Goal: Task Accomplishment & Management: Complete application form

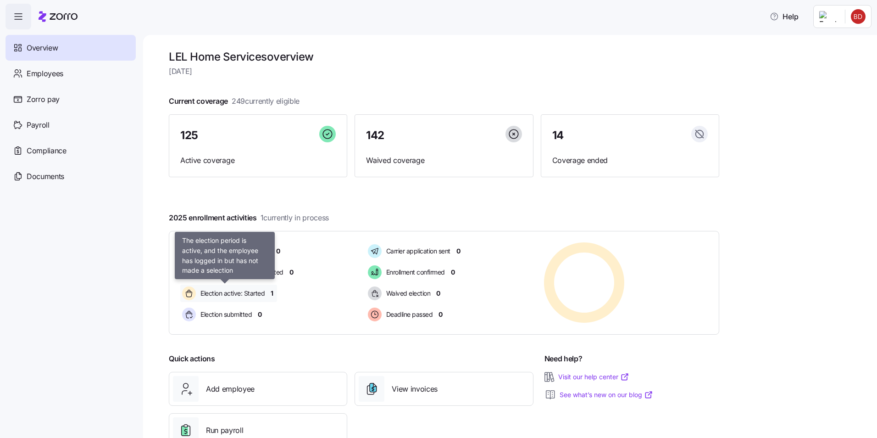
click at [247, 296] on span "Election active: Started" at bounding box center [231, 292] width 67 height 9
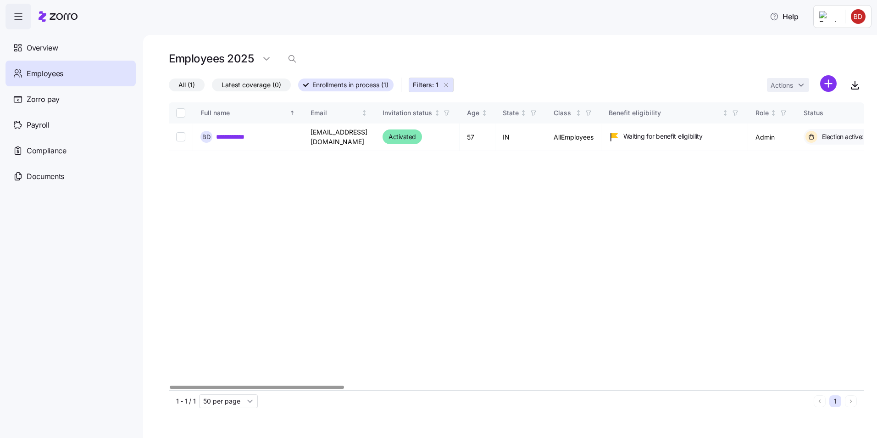
click at [554, 52] on div "Employees 2025" at bounding box center [516, 59] width 695 height 18
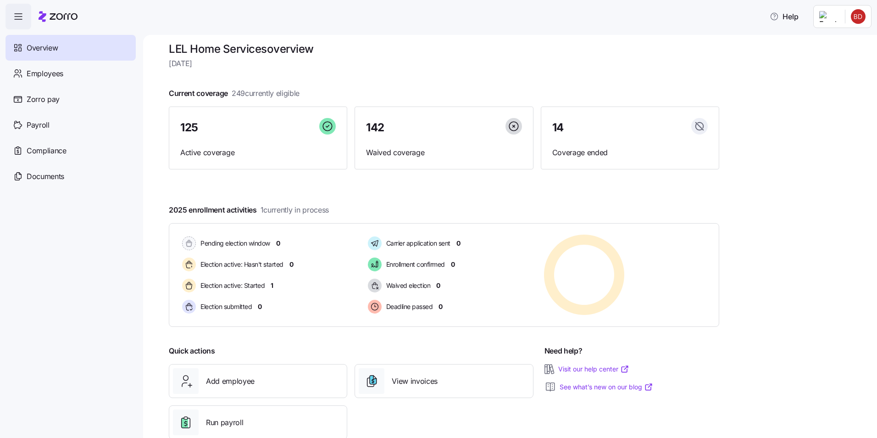
scroll to position [31, 0]
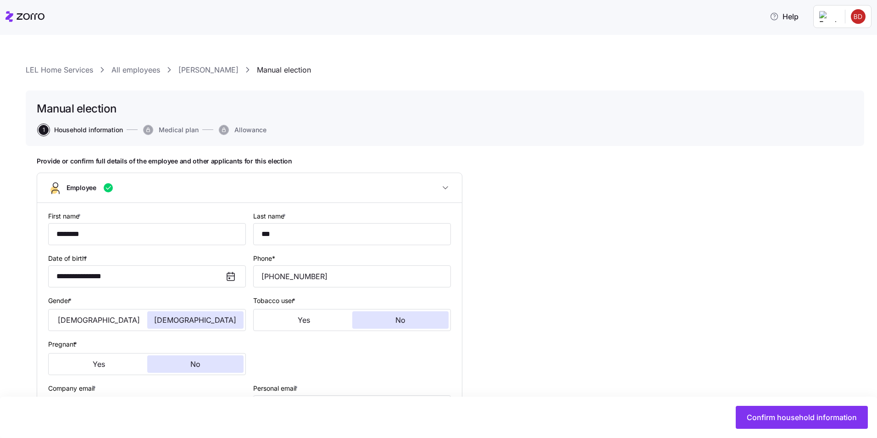
click at [411, 84] on div "**********" at bounding box center [445, 424] width 838 height 721
click at [67, 74] on link "LEL Home Services" at bounding box center [59, 69] width 67 height 11
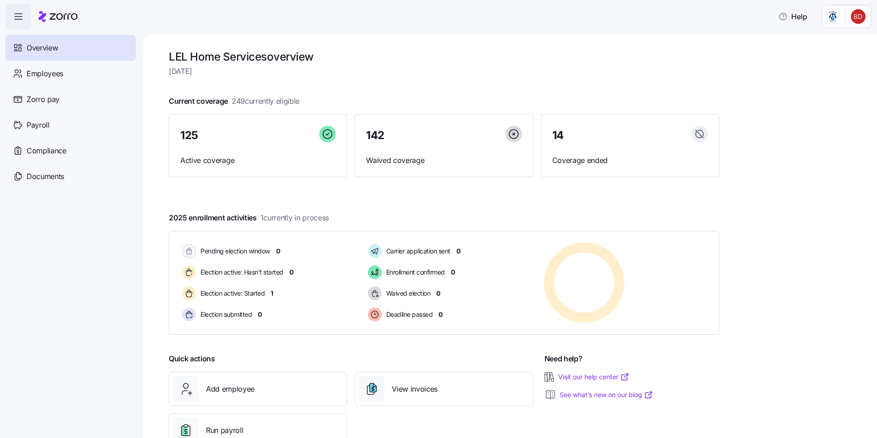
click at [559, 50] on h1 "LEL Home Services overview" at bounding box center [444, 57] width 550 height 14
click at [477, 61] on h1 "LEL Home Services overview" at bounding box center [444, 57] width 550 height 14
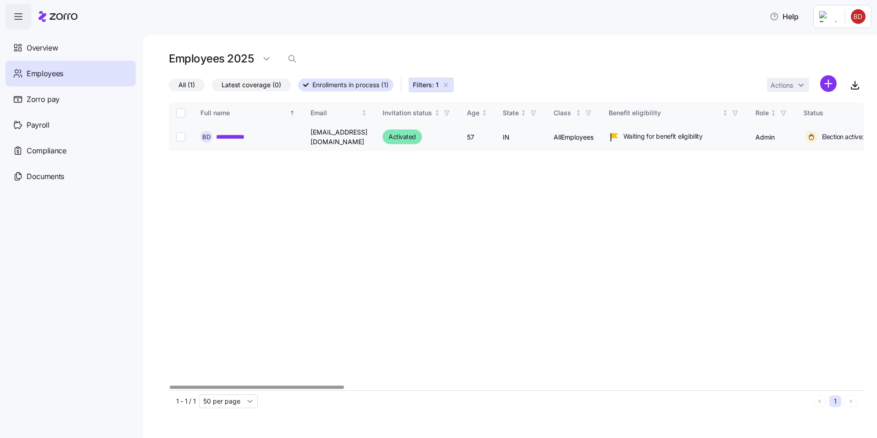
click at [228, 133] on link "**********" at bounding box center [235, 136] width 39 height 9
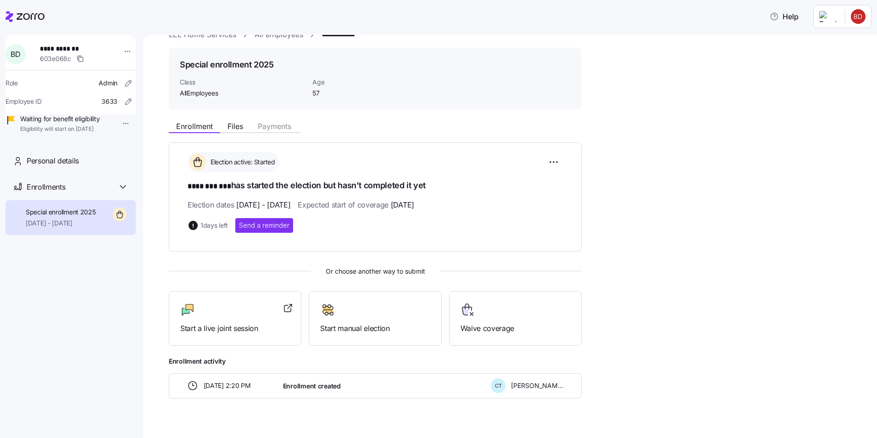
scroll to position [35, 0]
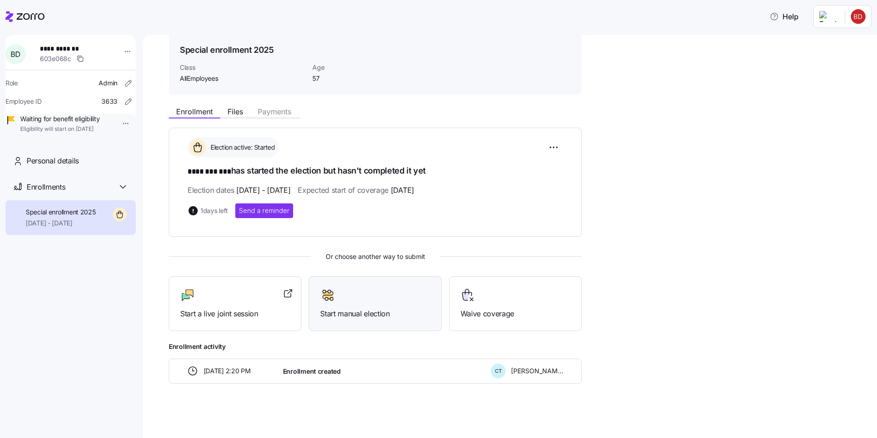
click at [325, 297] on icon at bounding box center [327, 295] width 15 height 15
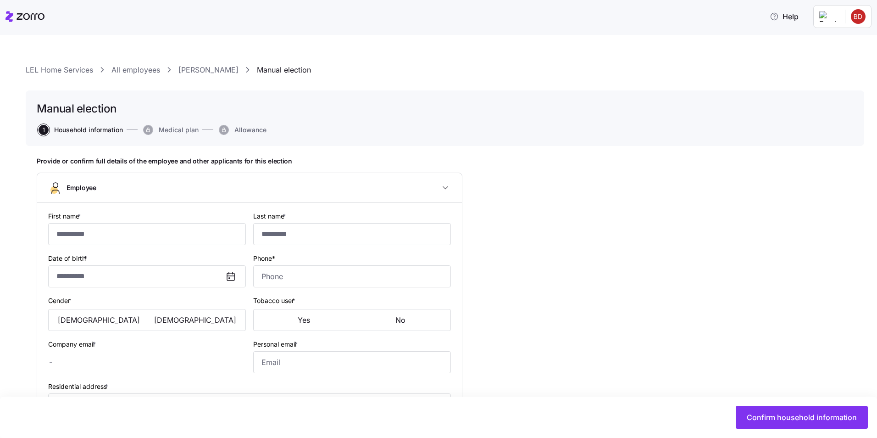
type input "********"
type input "***"
type input "bdye@lelhs.com"
type input "beadye67@gmail.com"
type input "**********"
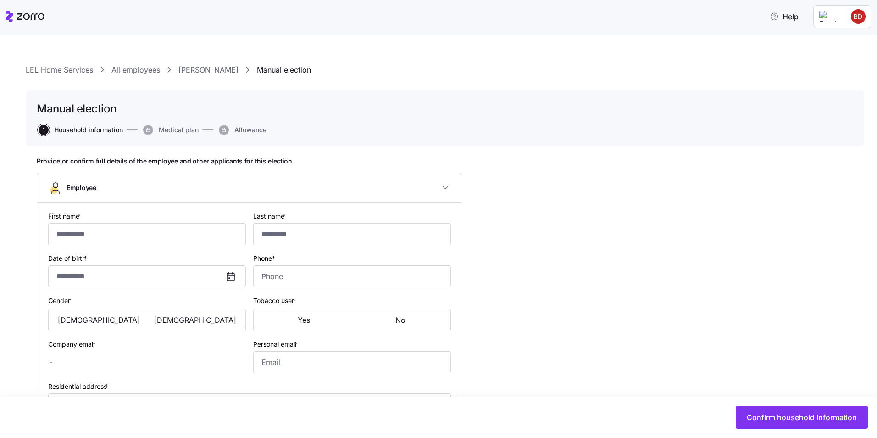
checkbox input "true"
type input "**********"
type input "[PHONE_NUMBER]"
type input "[DEMOGRAPHIC_DATA] citizen"
type input "Single"
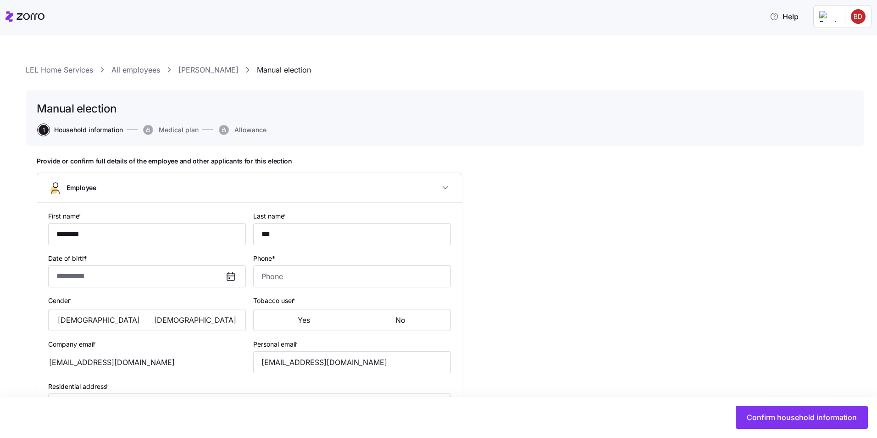
type input "Full time"
type input "Salary"
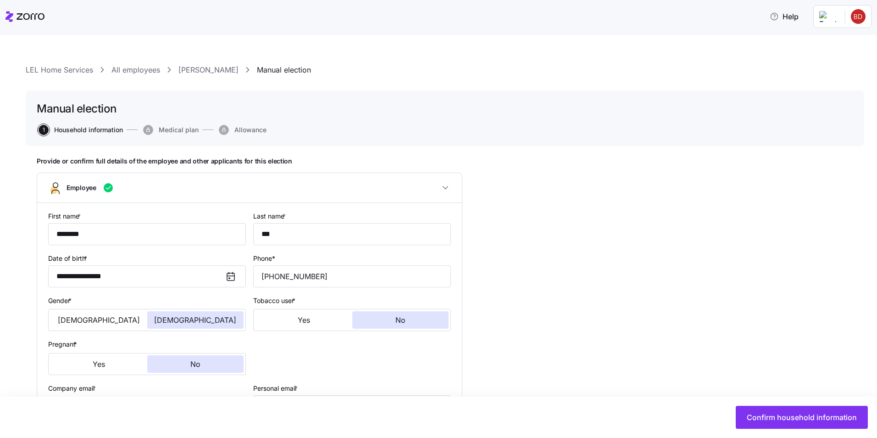
type input "AllEmployees"
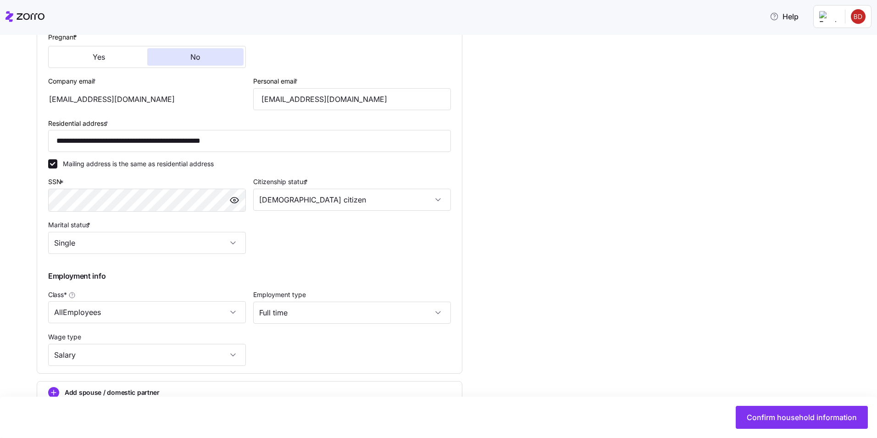
scroll to position [359, 0]
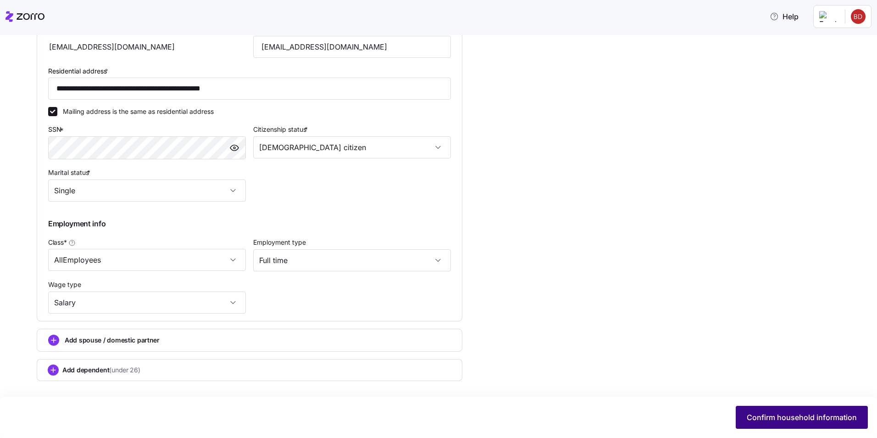
click at [785, 415] on span "Confirm household information" at bounding box center [802, 416] width 110 height 11
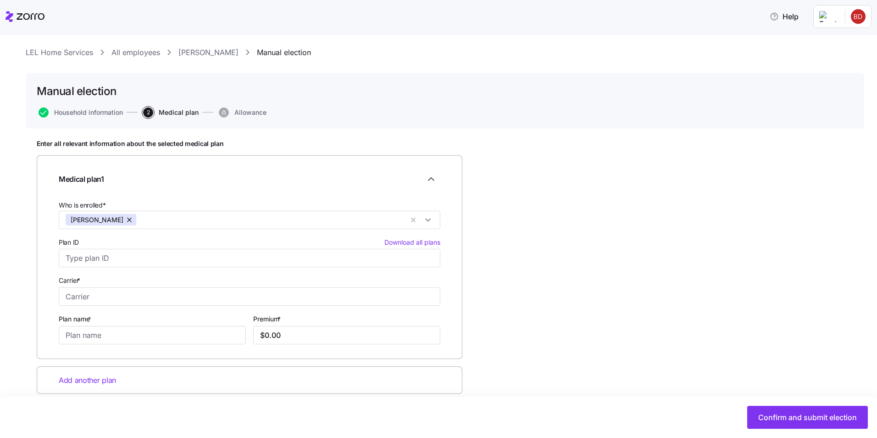
scroll to position [30, 0]
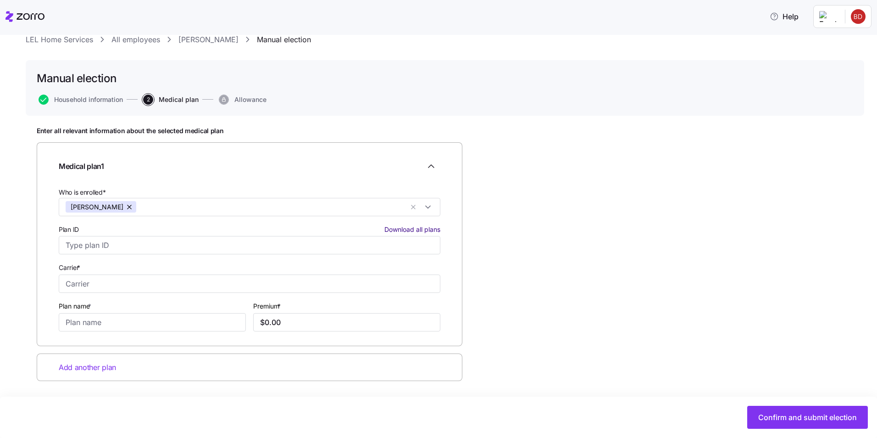
click at [416, 229] on span "Download all plans" at bounding box center [412, 229] width 56 height 9
click at [575, 36] on div "LEL Home Services All employees Beatrice Dye Manual election" at bounding box center [445, 39] width 838 height 11
click at [538, 211] on div "Enter all relevant information about the selected medical plan Medical plan 1 W…" at bounding box center [445, 277] width 816 height 300
click at [458, 57] on div "LEL Home Services All employees Beatrice Dye Manual election Manual election Ho…" at bounding box center [445, 230] width 838 height 393
click at [741, 100] on div "Household information 2 Medical plan Allowance" at bounding box center [445, 99] width 816 height 10
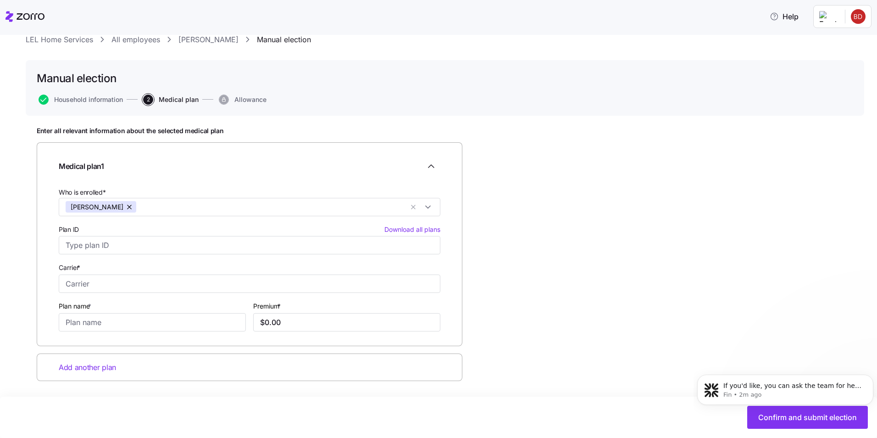
scroll to position [0, 0]
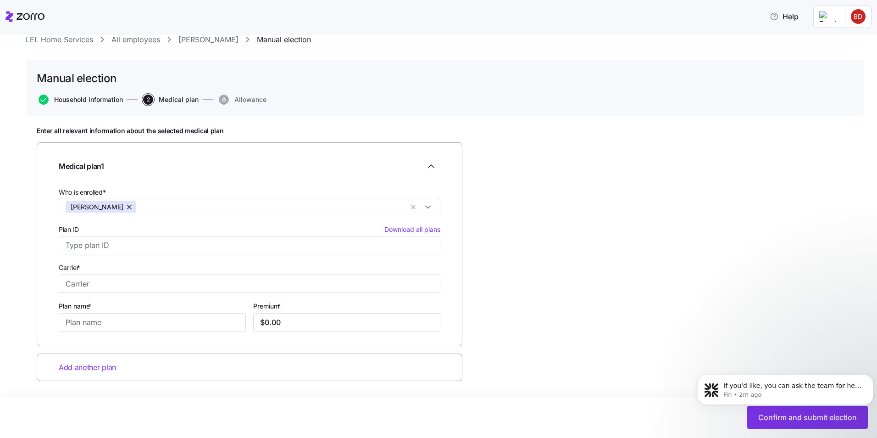
click at [90, 100] on span "Household information" at bounding box center [88, 99] width 69 height 6
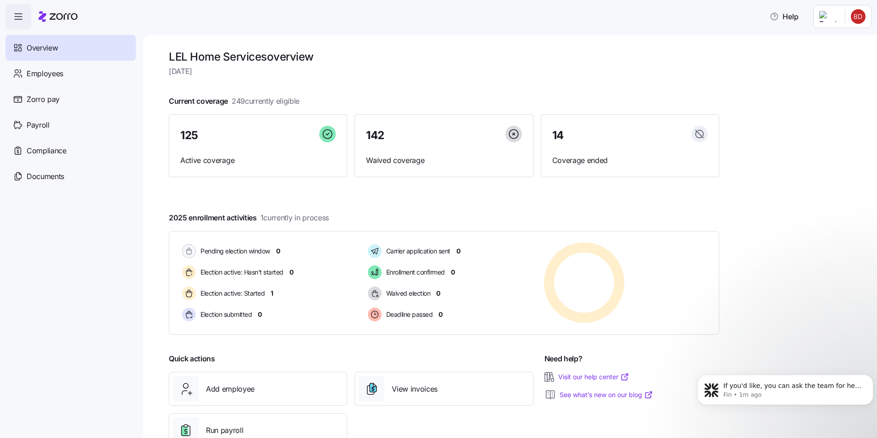
click at [823, 348] on div "LEL Home Services overview Monday, September 8 Current coverage 249 currently e…" at bounding box center [510, 236] width 734 height 403
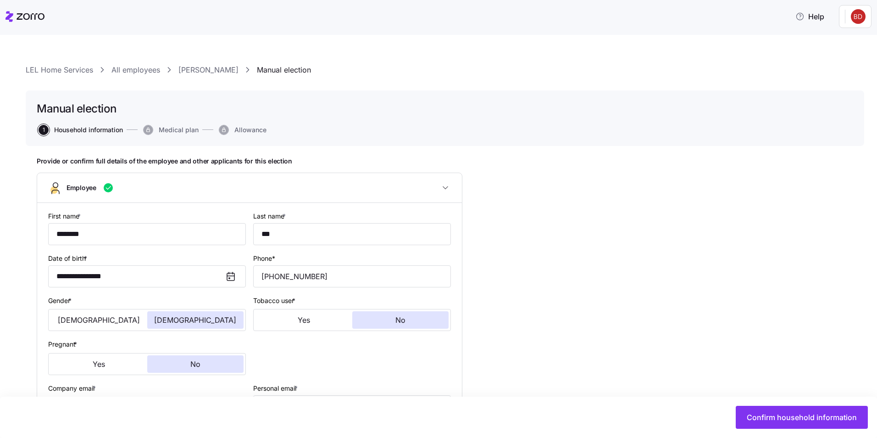
type input "AllEmployees"
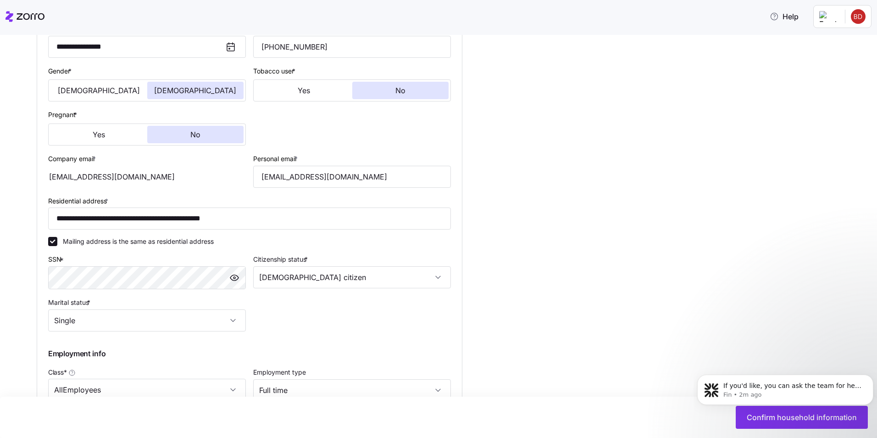
scroll to position [359, 0]
